Goal: Complete application form

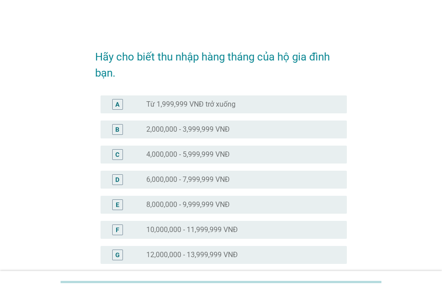
click at [186, 260] on div "G radio_button_unchecked 12,000,000 - 13,999,999 VNĐ" at bounding box center [223, 255] width 246 height 18
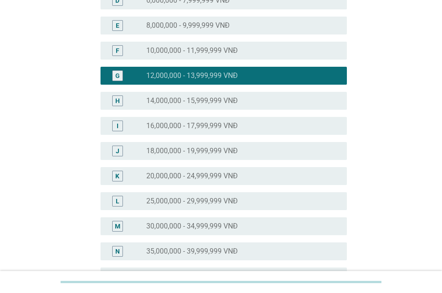
scroll to position [438, 0]
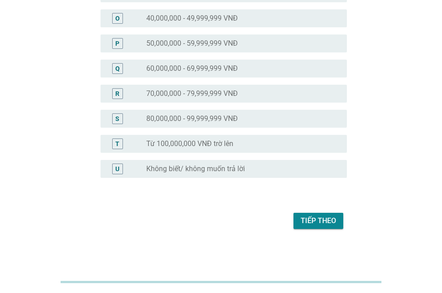
click at [199, 142] on label "Từ 100,000,000 VNĐ trờ lên" at bounding box center [189, 143] width 87 height 9
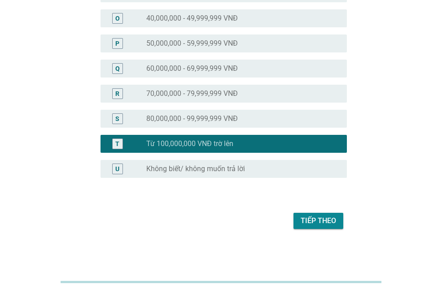
click at [330, 217] on div "Tiếp theo" at bounding box center [317, 221] width 35 height 11
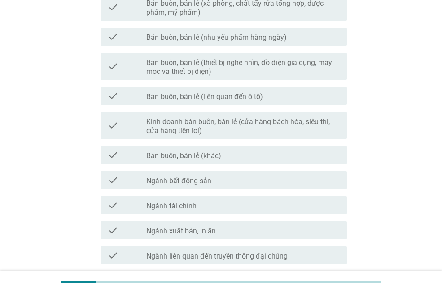
scroll to position [485, 0]
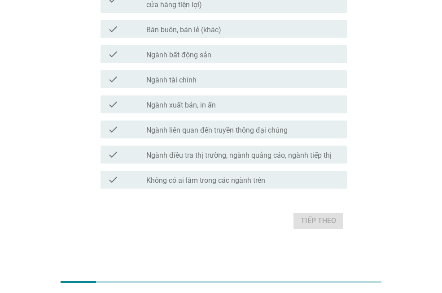
drag, startPoint x: 213, startPoint y: 181, endPoint x: 256, endPoint y: 204, distance: 49.7
click at [213, 180] on label "Không có ai làm trong các ngành trên" at bounding box center [205, 180] width 119 height 9
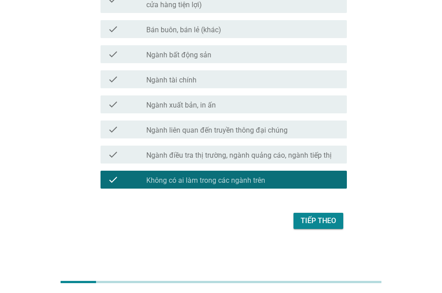
click at [329, 227] on button "Tiếp theo" at bounding box center [318, 221] width 50 height 16
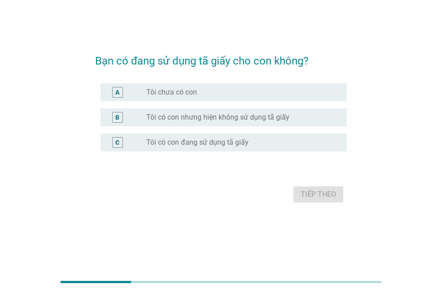
scroll to position [0, 0]
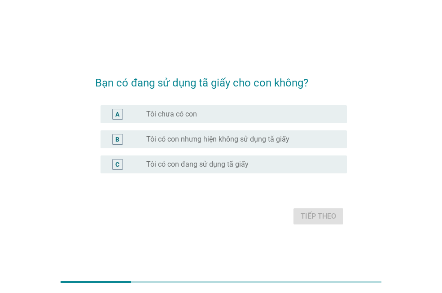
drag, startPoint x: 176, startPoint y: 169, endPoint x: 209, endPoint y: 182, distance: 35.7
click at [182, 174] on div "C radio_button_unchecked Tôi có con đang sử dụng tã giấy" at bounding box center [221, 164] width 252 height 25
click at [313, 222] on div "Tiếp theo" at bounding box center [221, 217] width 252 height 22
drag, startPoint x: 314, startPoint y: 218, endPoint x: 317, endPoint y: 213, distance: 6.0
click at [314, 217] on div "Tiếp theo" at bounding box center [221, 217] width 252 height 22
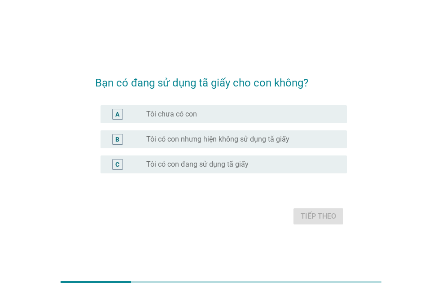
click at [225, 165] on label "Tôi có con đang sử dụng tã giấy" at bounding box center [197, 164] width 102 height 9
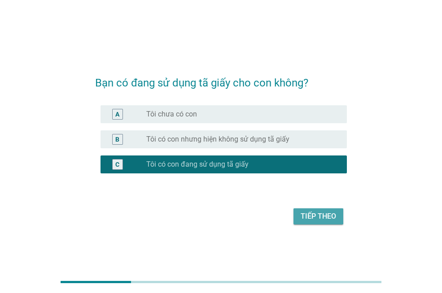
click at [337, 221] on button "Tiếp theo" at bounding box center [318, 217] width 50 height 16
